Goal: Find specific page/section: Find specific page/section

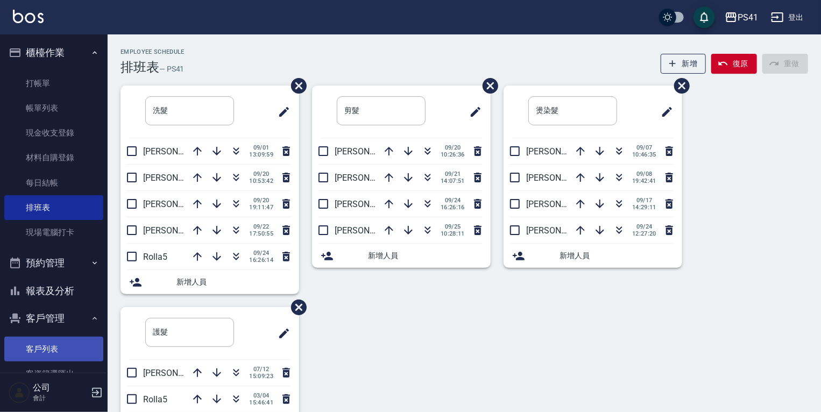
click at [80, 348] on link "客戶列表" at bounding box center [53, 349] width 99 height 25
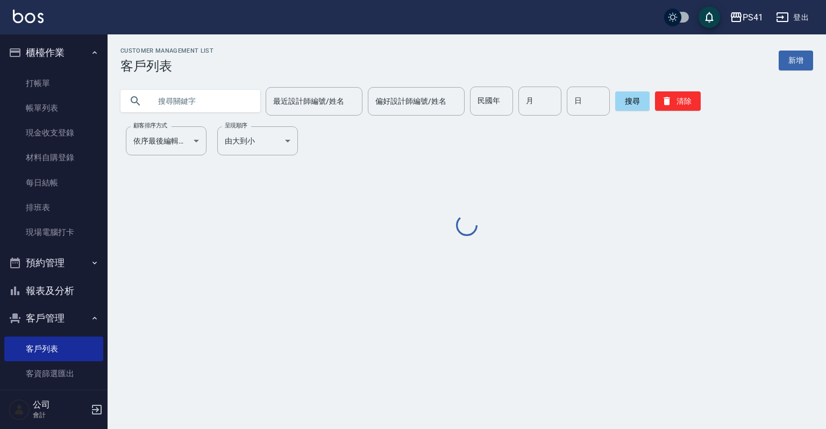
click at [219, 107] on input "text" at bounding box center [201, 101] width 101 height 29
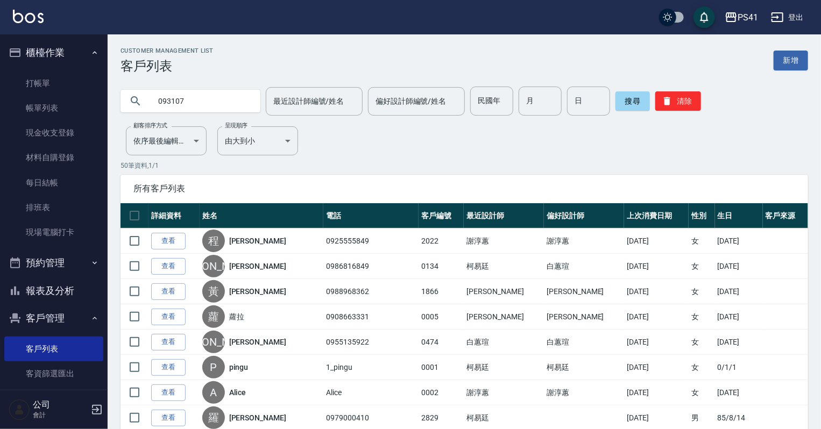
type input "093107"
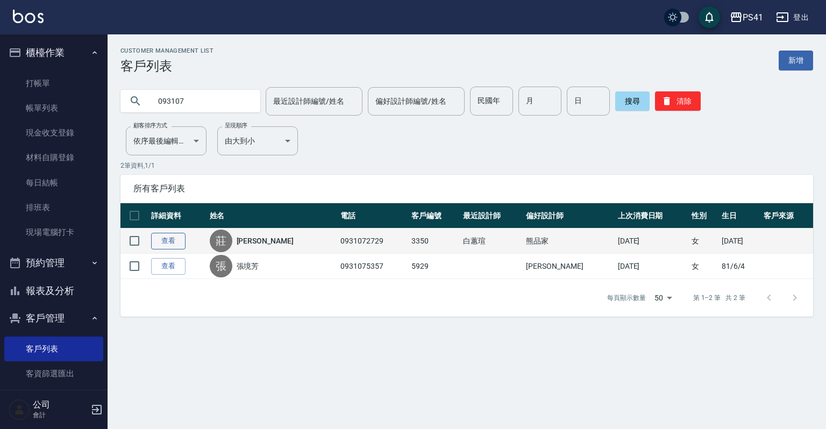
click at [175, 243] on link "查看" at bounding box center [168, 241] width 34 height 17
